Goal: Information Seeking & Learning: Find specific fact

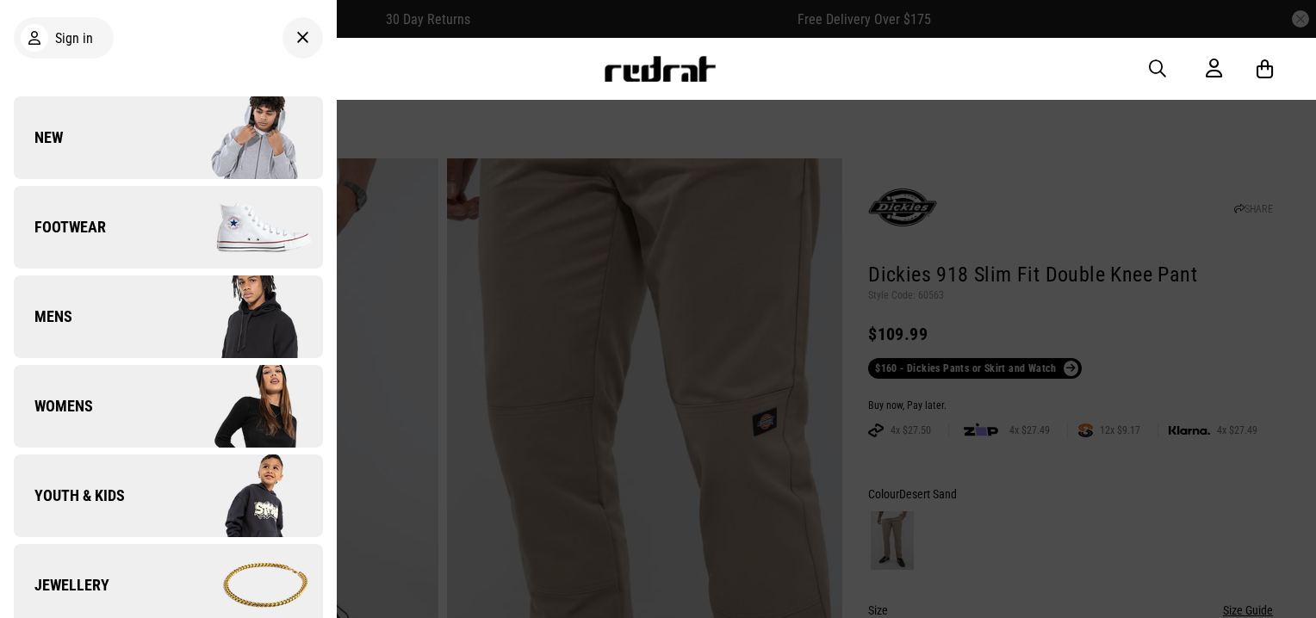
click at [92, 145] on link "New" at bounding box center [168, 137] width 309 height 83
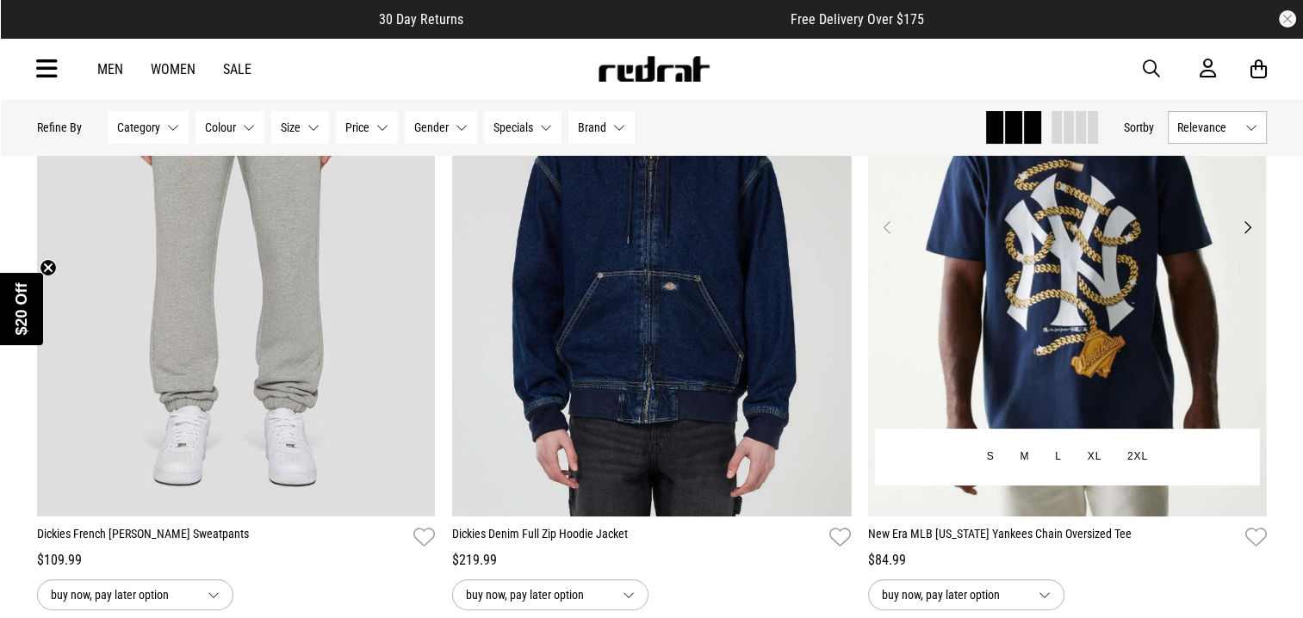
click at [1157, 295] on img at bounding box center [1066, 238] width 399 height 558
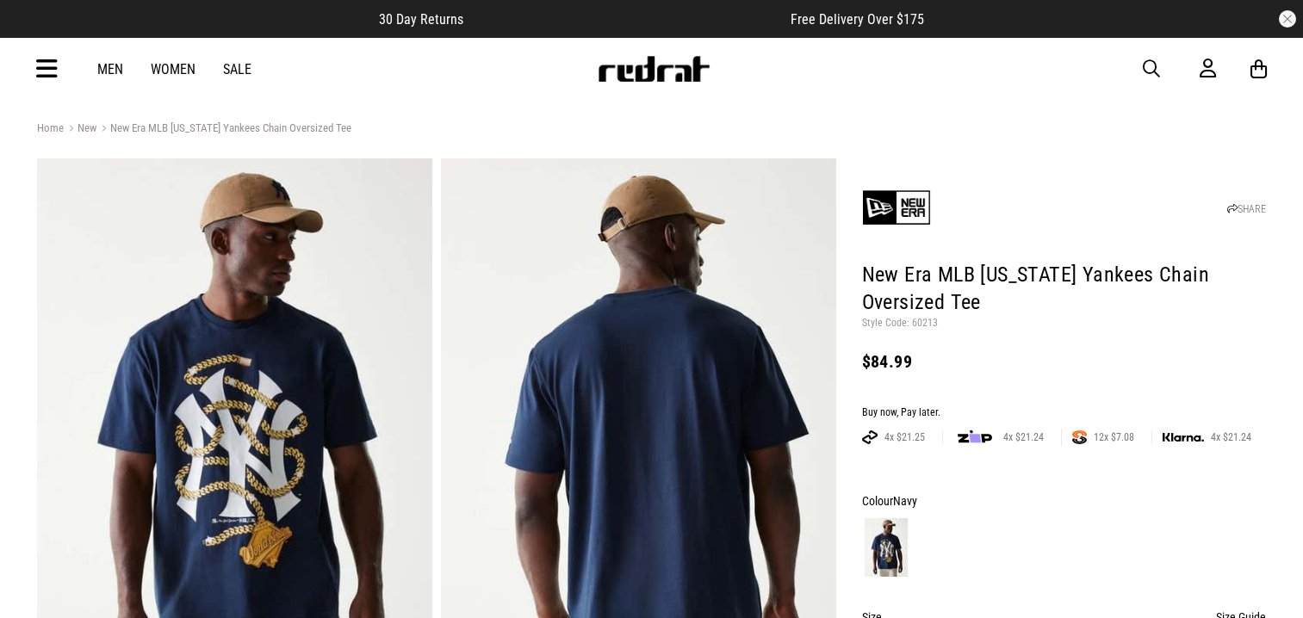
click at [923, 316] on h1 "New Era MLB [US_STATE] Yankees Chain Oversized Tee" at bounding box center [1064, 289] width 405 height 55
drag, startPoint x: 0, startPoint y: 0, endPoint x: 928, endPoint y: 323, distance: 982.3
click at [928, 323] on p "Style Code: 60213" at bounding box center [1064, 324] width 405 height 14
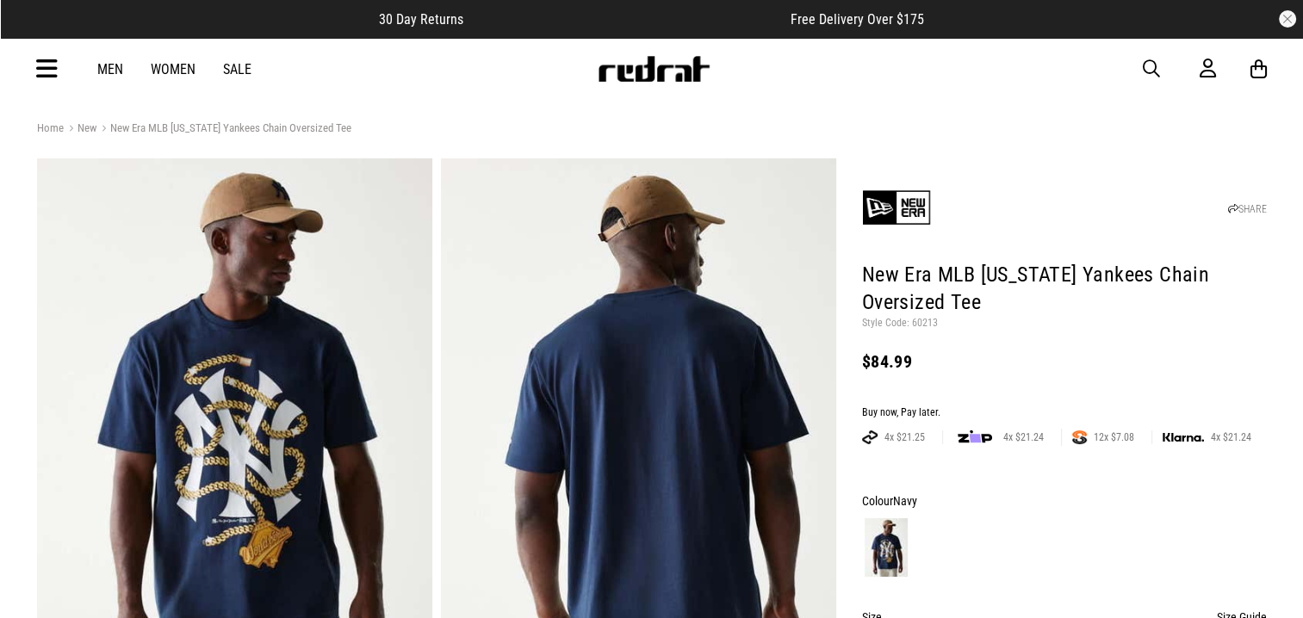
click at [979, 326] on p "Style Code: 60213" at bounding box center [1064, 324] width 405 height 14
click at [937, 320] on p "Style Code: 60213" at bounding box center [1064, 324] width 405 height 14
click at [926, 322] on p "Style Code: 60213" at bounding box center [1064, 324] width 405 height 14
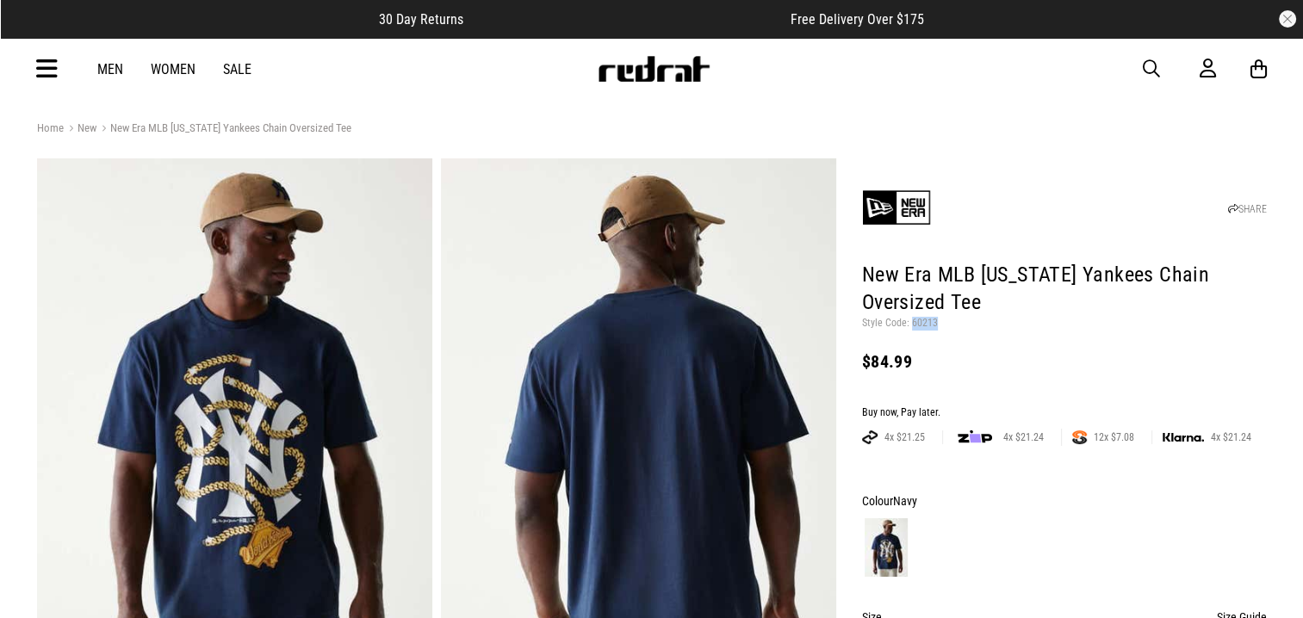
copy p "60213"
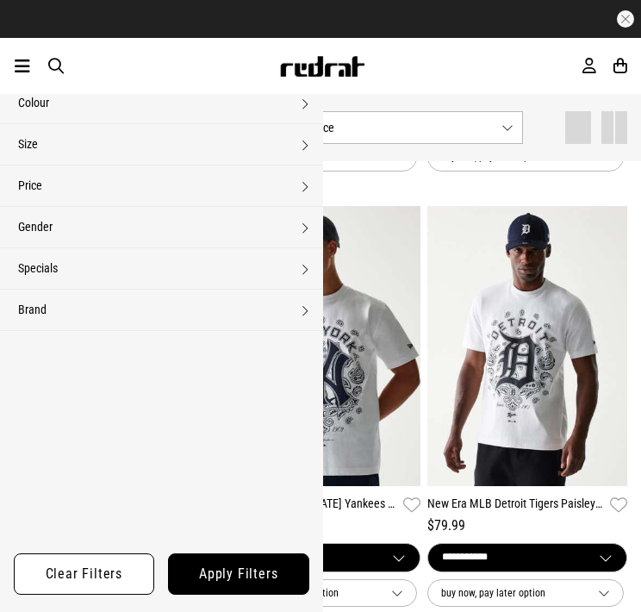
click at [75, 380] on img at bounding box center [110, 341] width 193 height 270
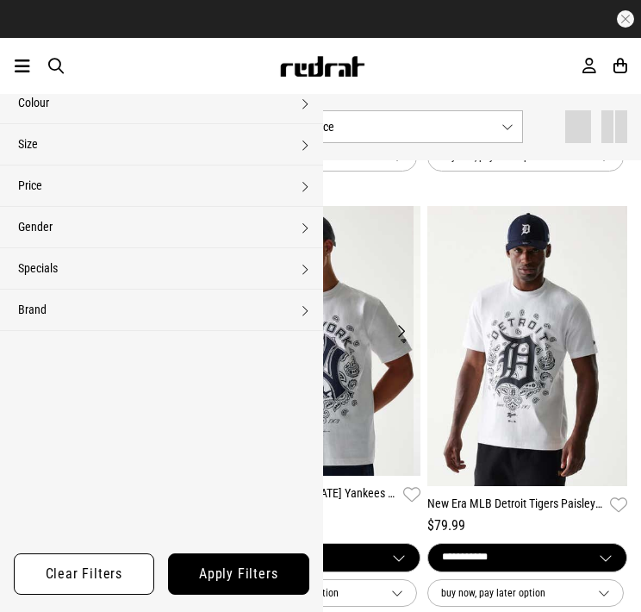
scroll to position [536, 0]
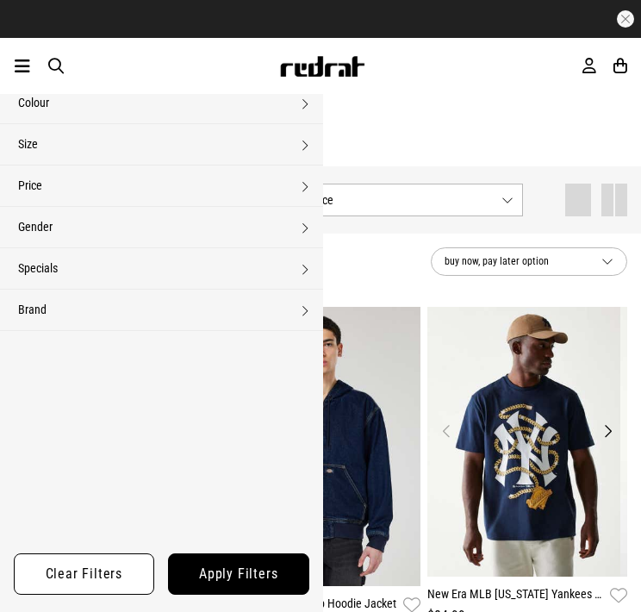
scroll to position [536, 0]
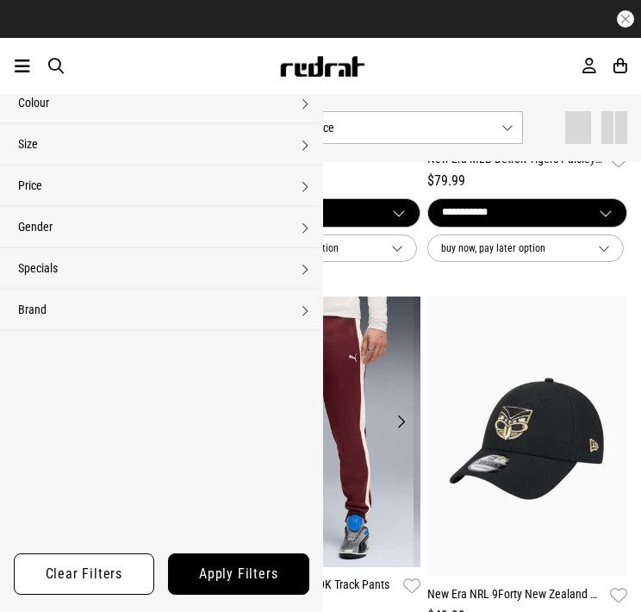
click at [31, 451] on img at bounding box center [110, 431] width 193 height 270
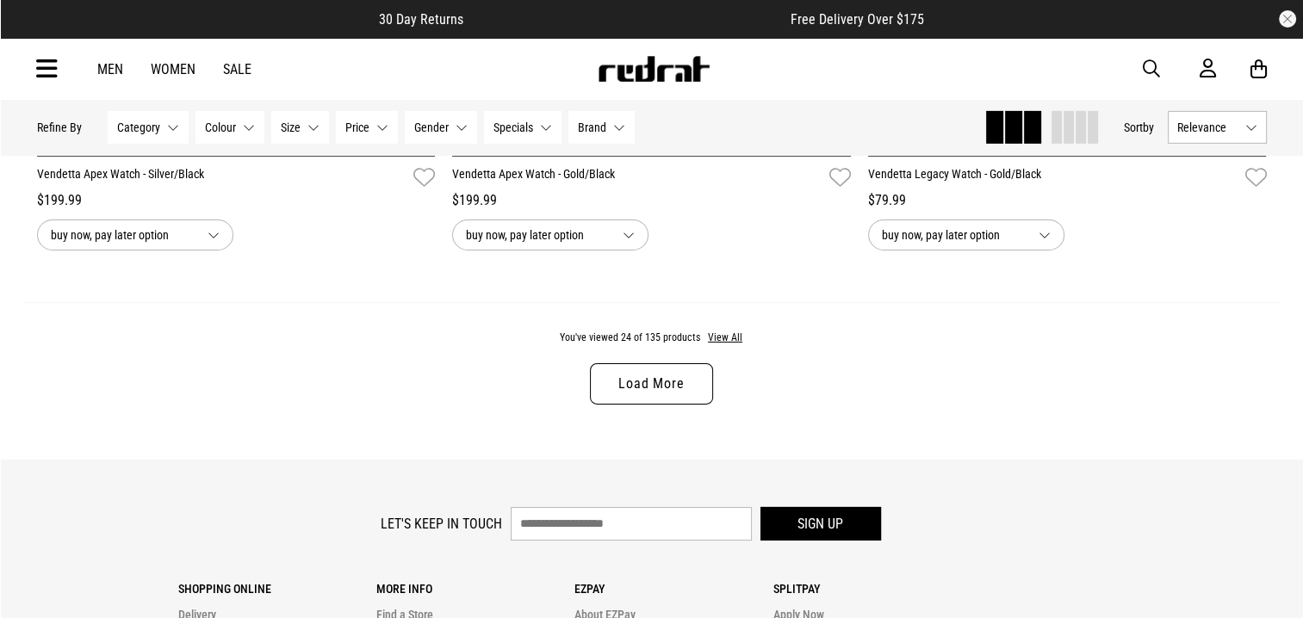
scroll to position [5366, 0]
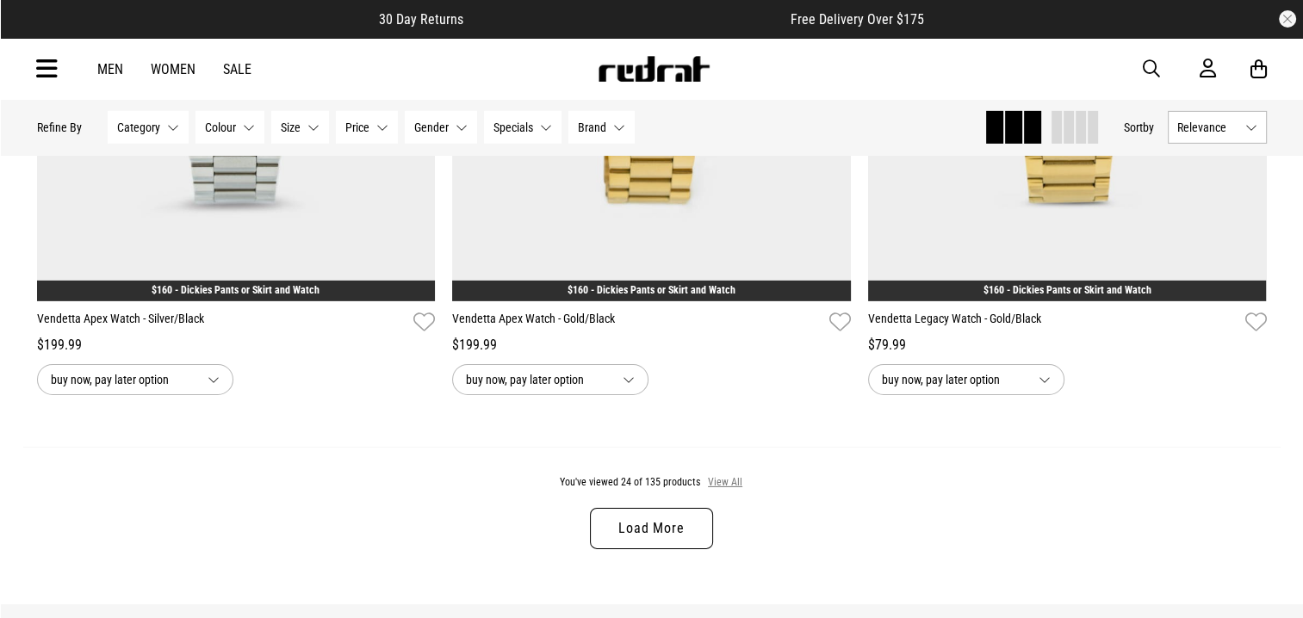
click at [724, 486] on button "View All" at bounding box center [725, 483] width 36 height 16
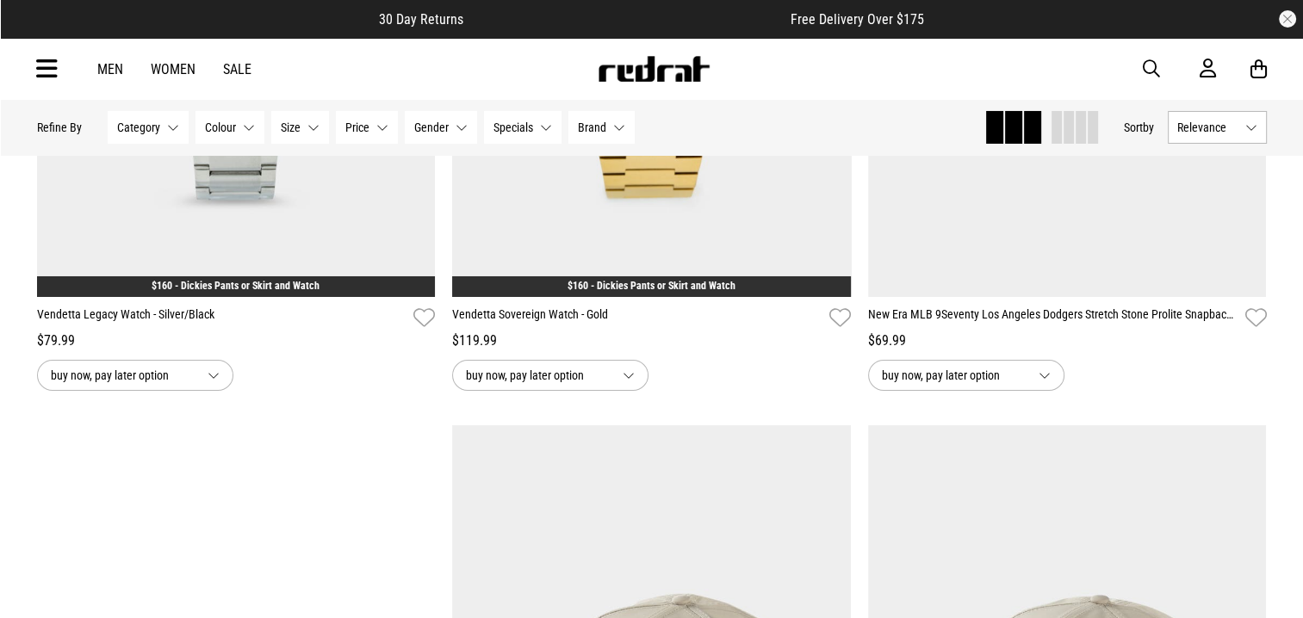
scroll to position [5717, 0]
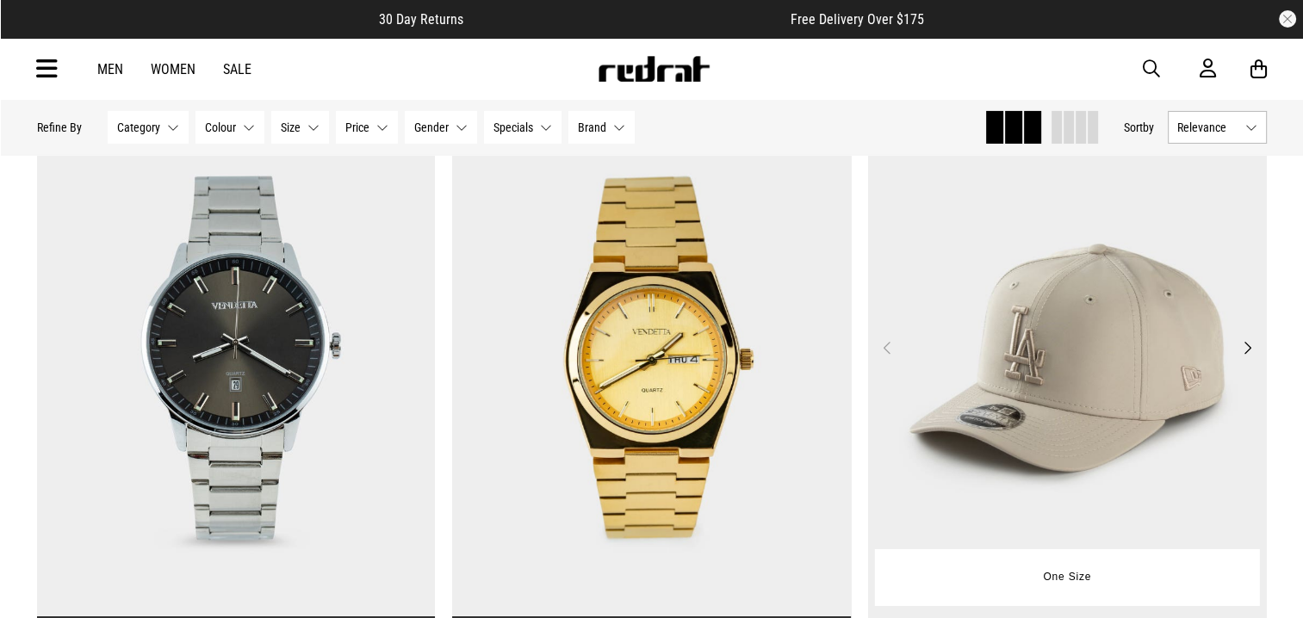
click at [1082, 351] on img at bounding box center [1067, 358] width 399 height 558
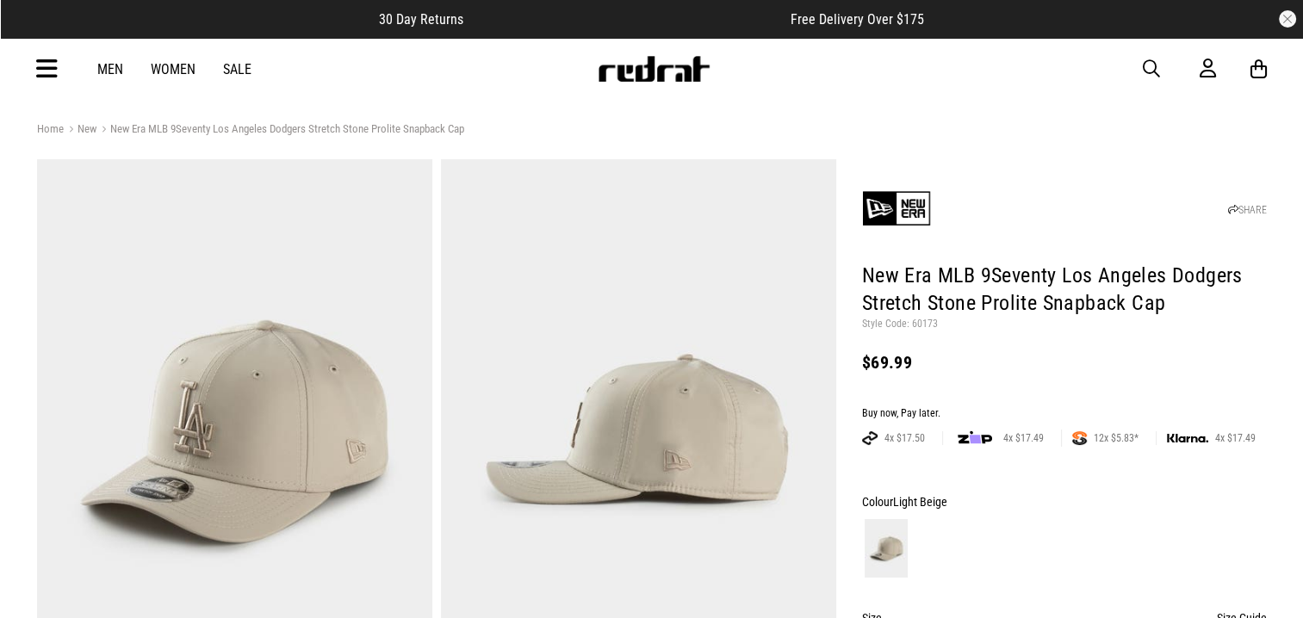
click at [383, 225] on img at bounding box center [234, 431] width 395 height 545
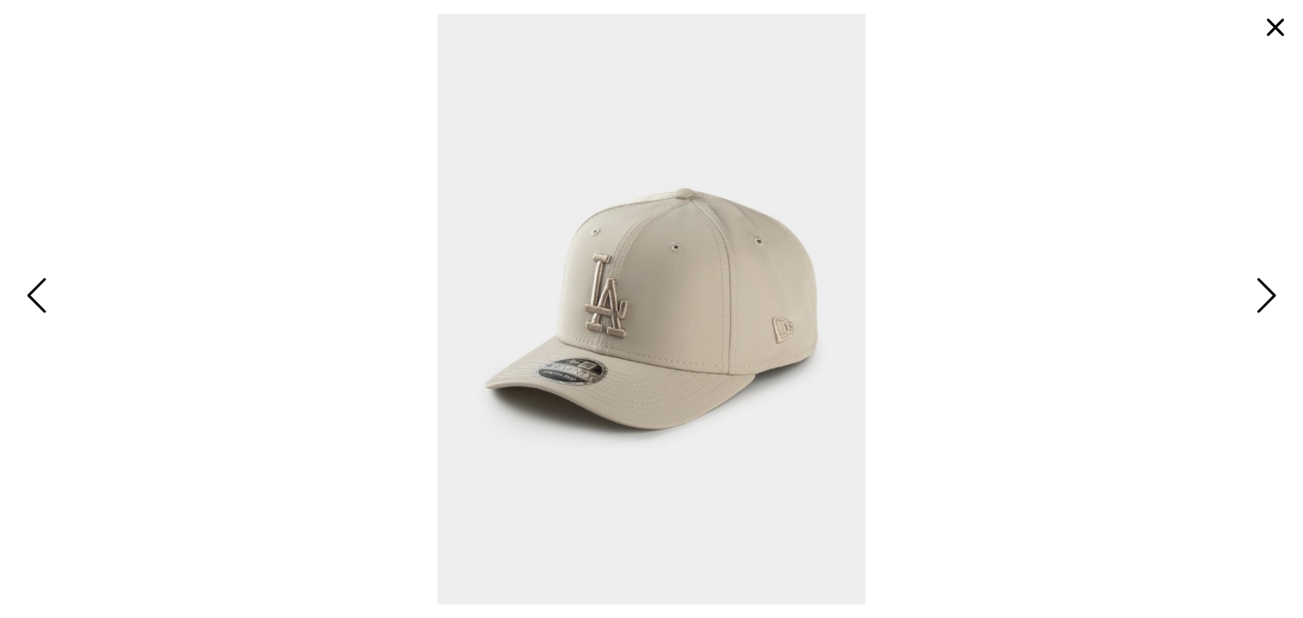
click at [1267, 24] on button "button" at bounding box center [1275, 27] width 41 height 41
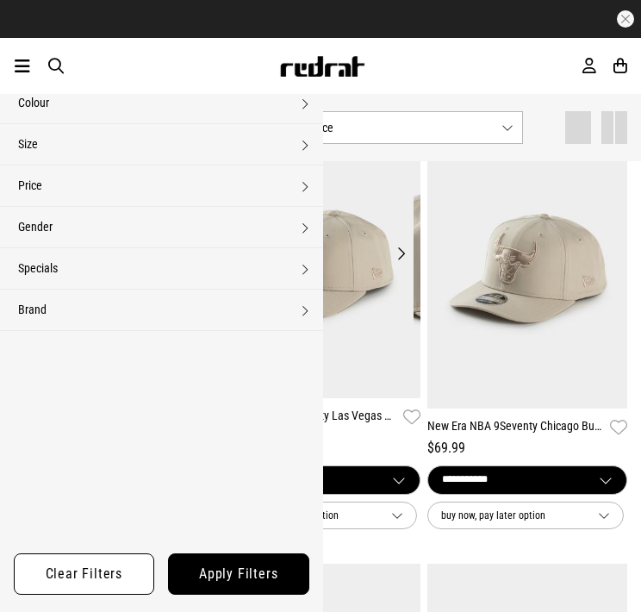
click at [78, 328] on img at bounding box center [110, 263] width 193 height 270
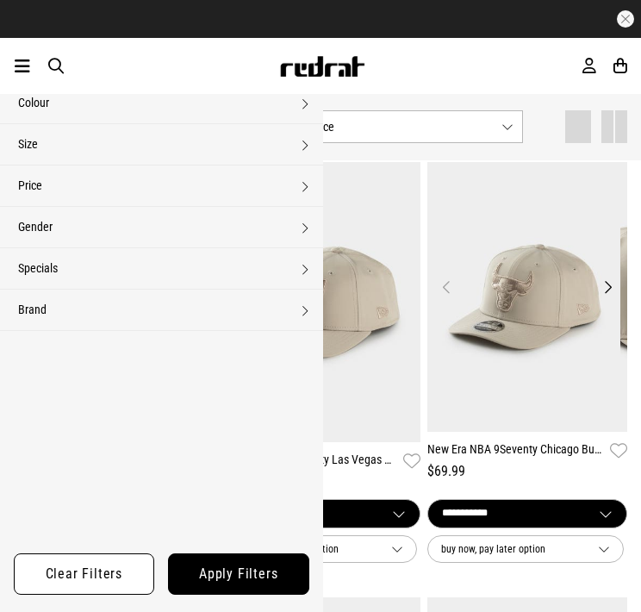
click at [550, 308] on img at bounding box center [523, 297] width 193 height 270
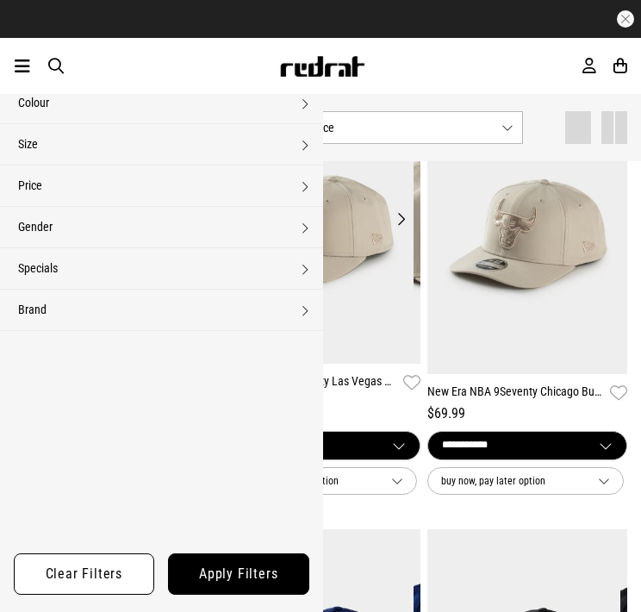
scroll to position [677, 0]
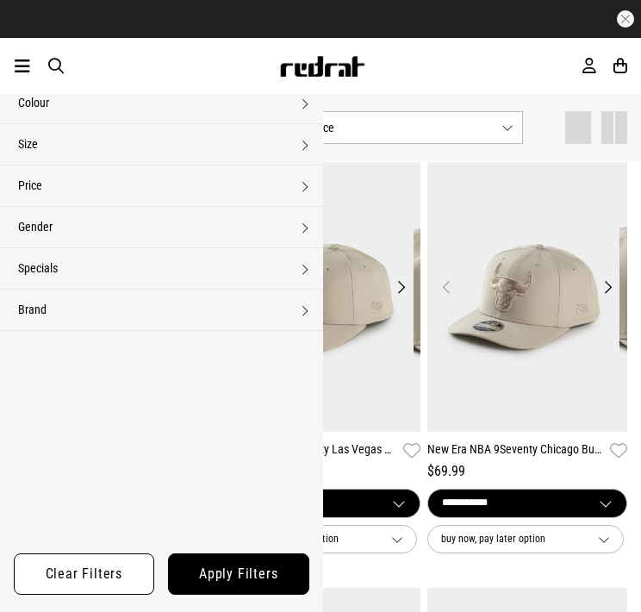
click at [571, 306] on img at bounding box center [522, 297] width 193 height 270
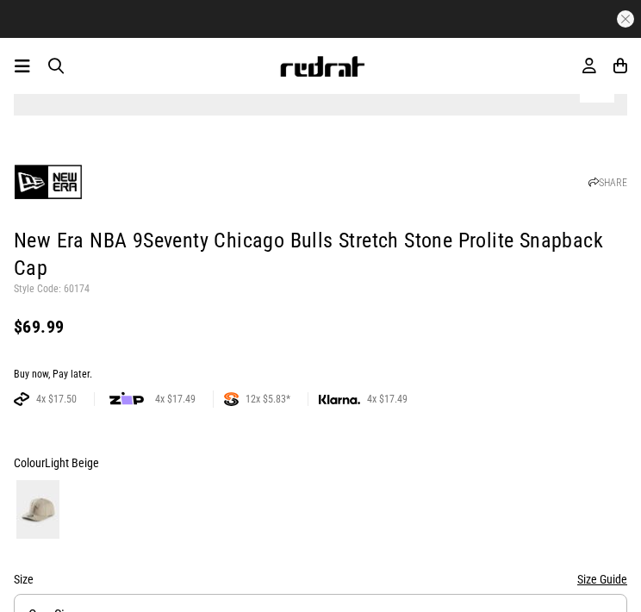
scroll to position [775, 0]
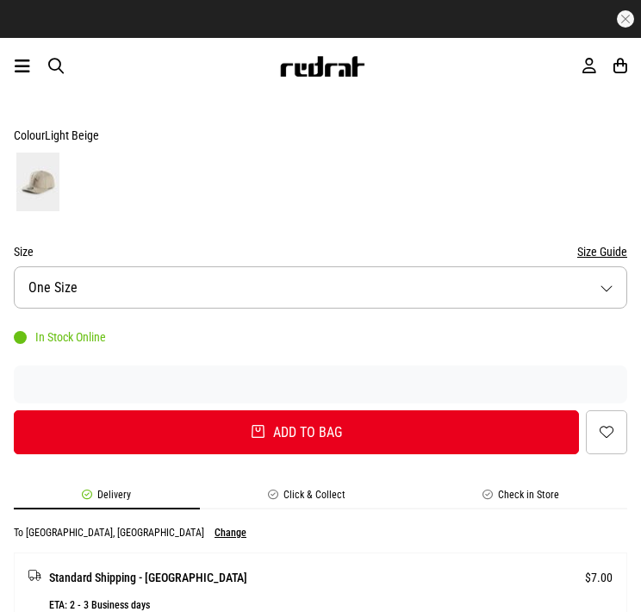
scroll to position [861, 0]
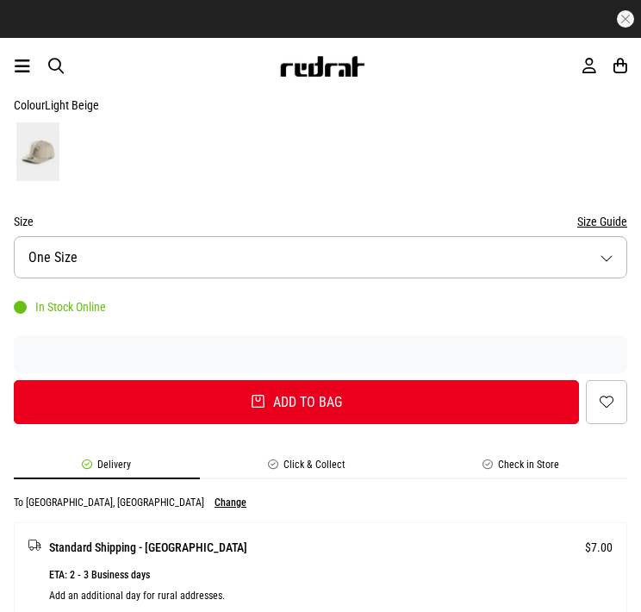
copy div "60747780"
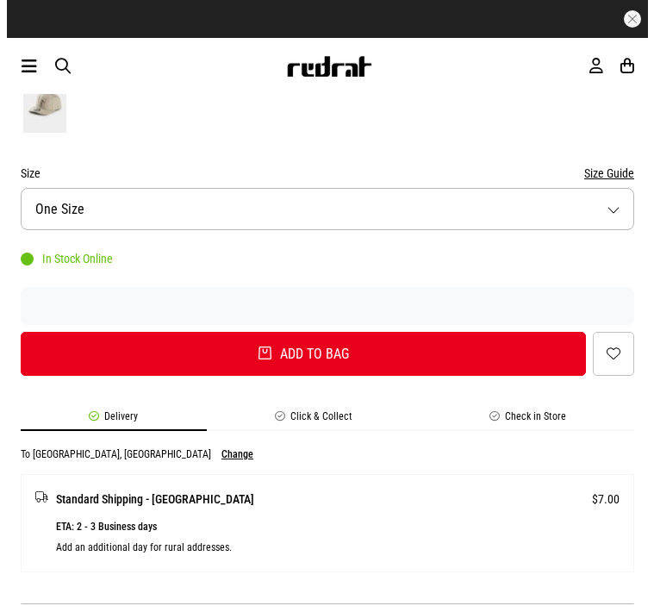
scroll to position [1206, 0]
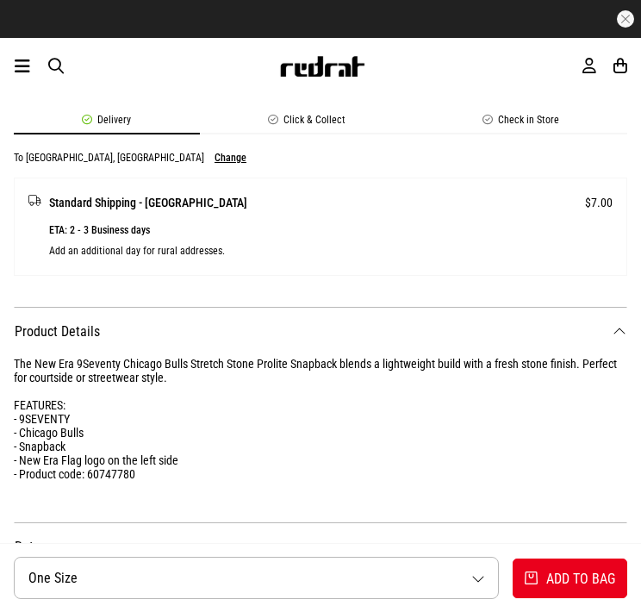
click at [506, 522] on dt "Returns" at bounding box center [320, 547] width 613 height 50
click at [64, 62] on span "button" at bounding box center [56, 66] width 16 height 18
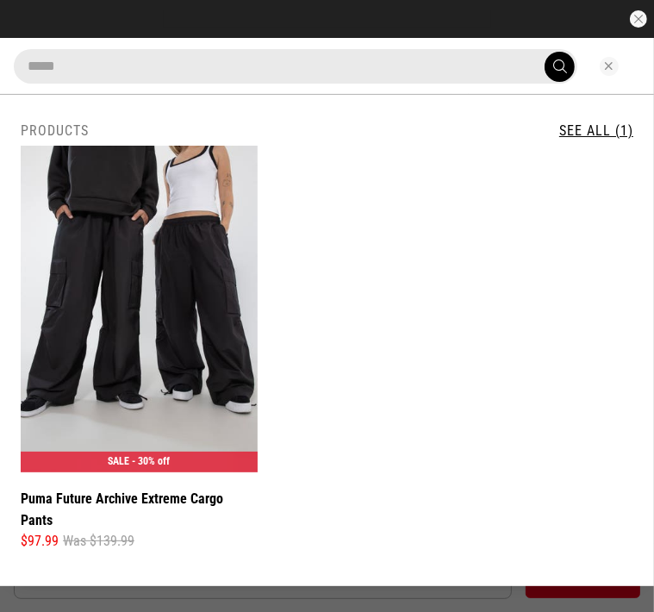
type input "*****"
click at [141, 230] on img at bounding box center [139, 309] width 237 height 326
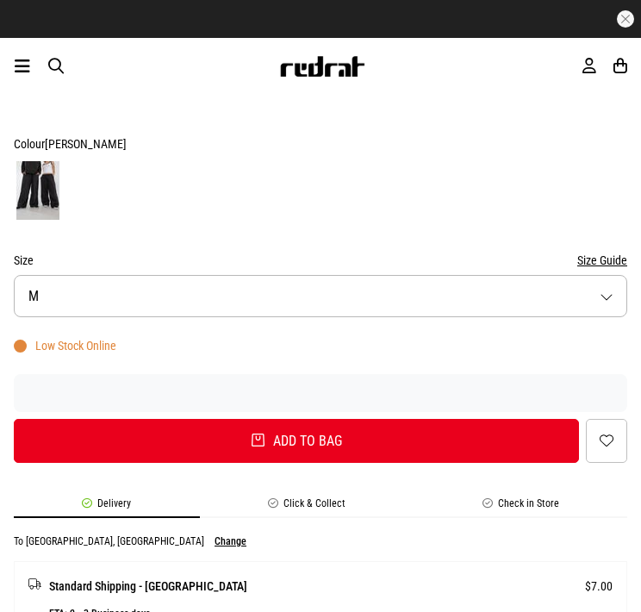
scroll to position [775, 0]
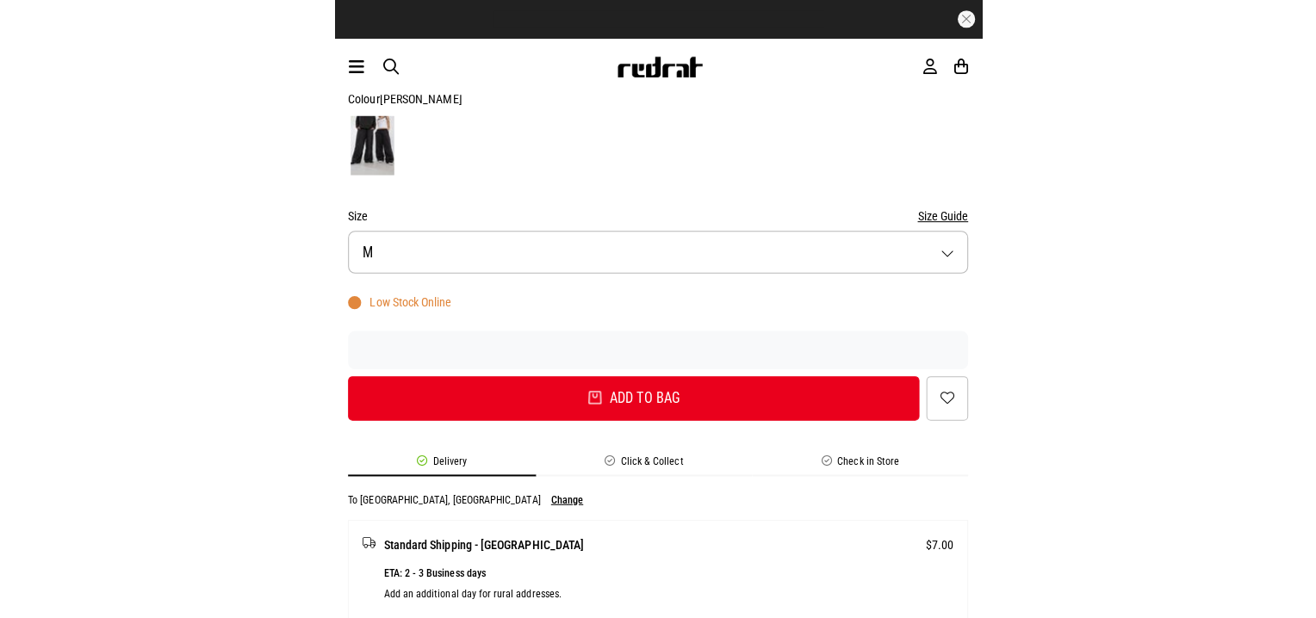
scroll to position [1034, 0]
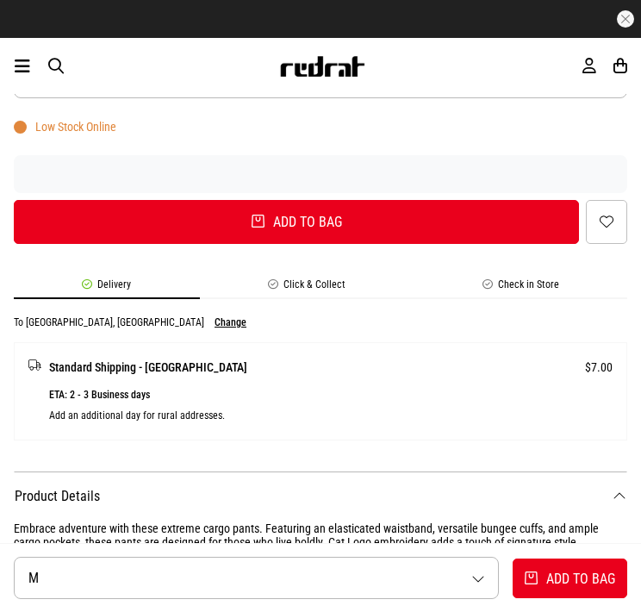
copy div "632085_01"
click at [64, 59] on span "button" at bounding box center [56, 66] width 16 height 18
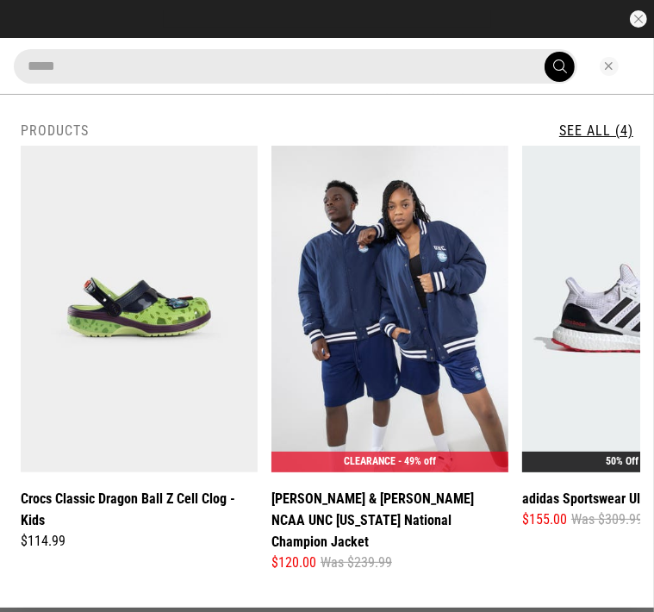
type input "*****"
